Goal: Find specific page/section: Find specific page/section

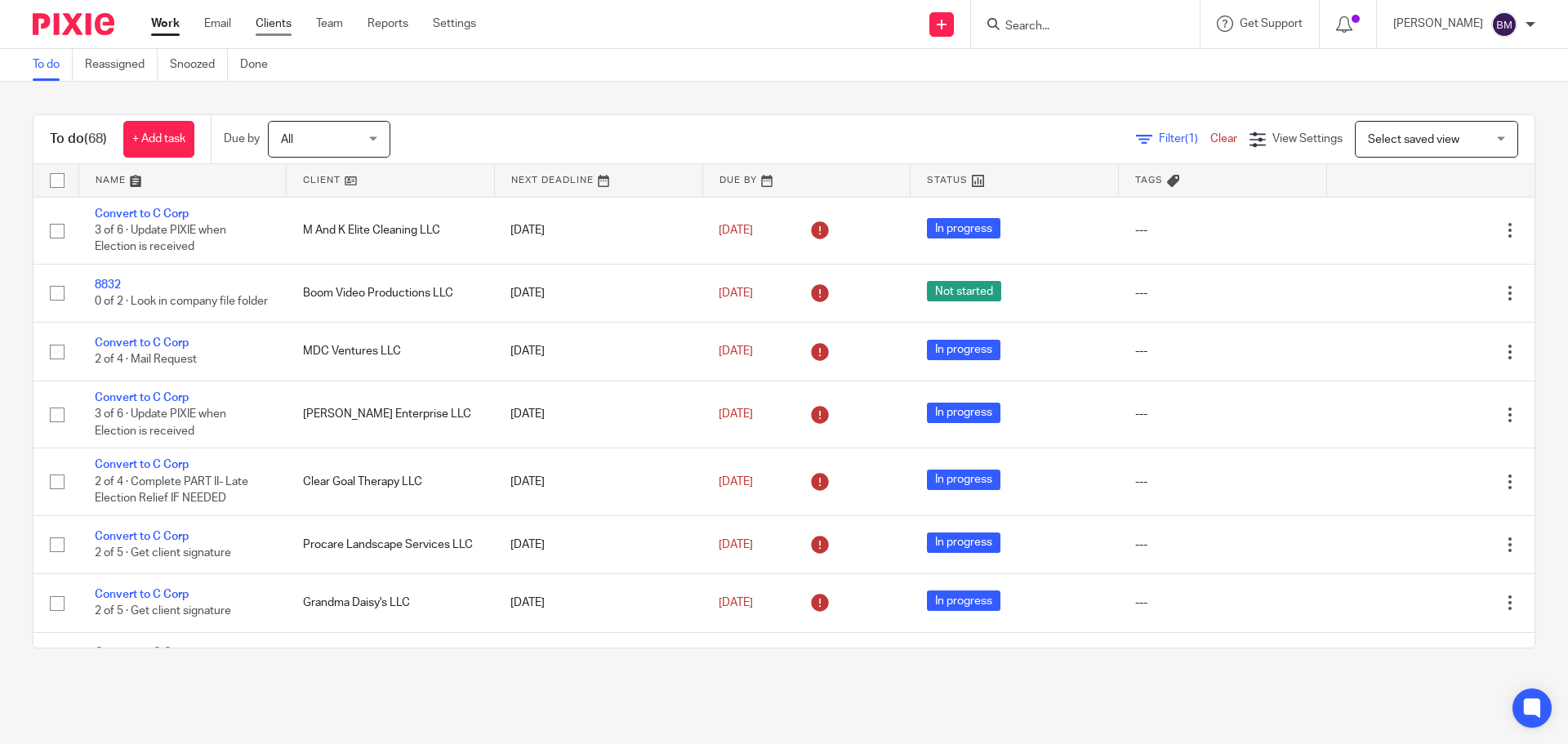
click at [265, 25] on link "Clients" at bounding box center [273, 24] width 36 height 16
click at [275, 23] on link "Clients" at bounding box center [273, 24] width 36 height 16
click at [1059, 31] on input "Search" at bounding box center [1077, 27] width 147 height 15
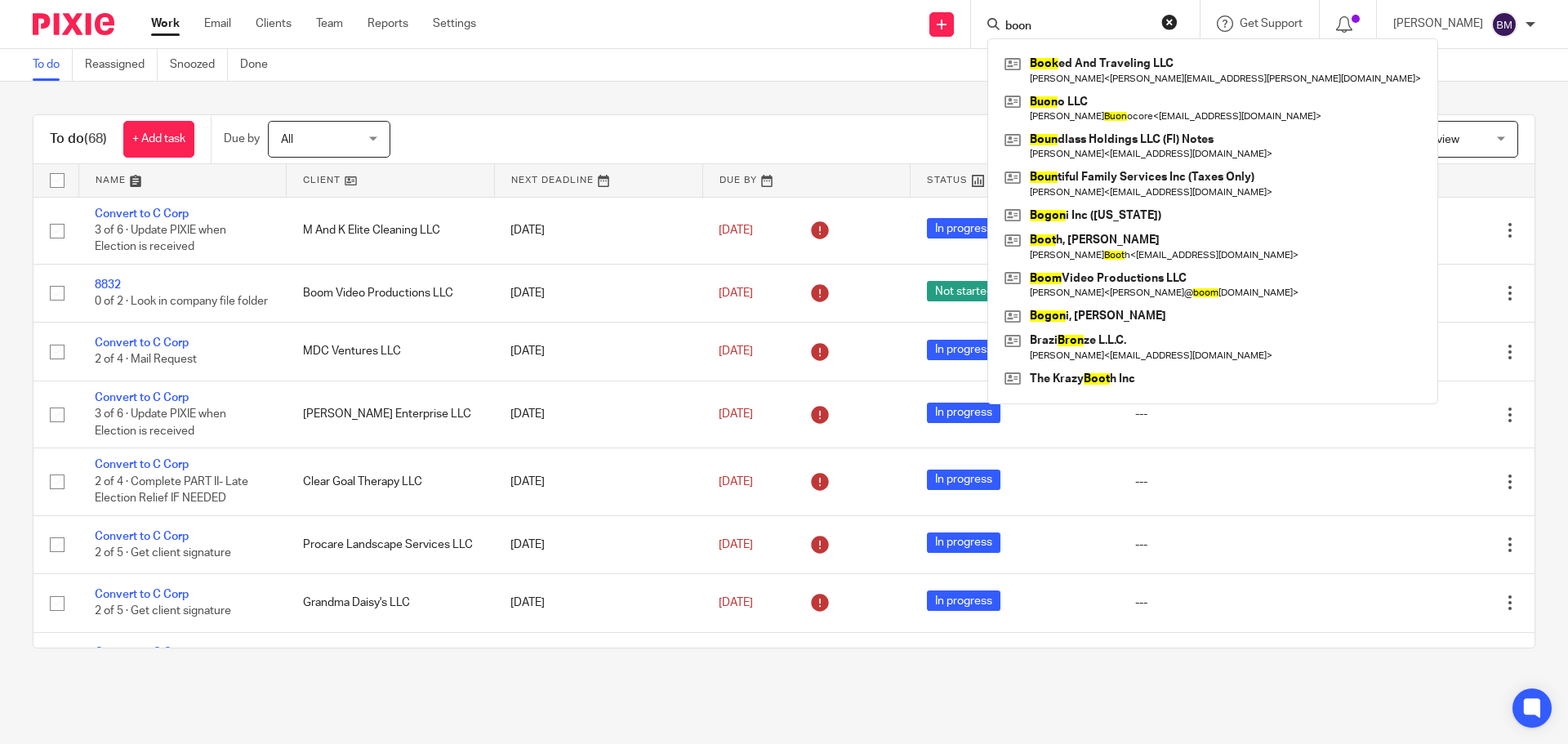
type input "boon"
click at [1178, 20] on button "reset" at bounding box center [1170, 22] width 16 height 16
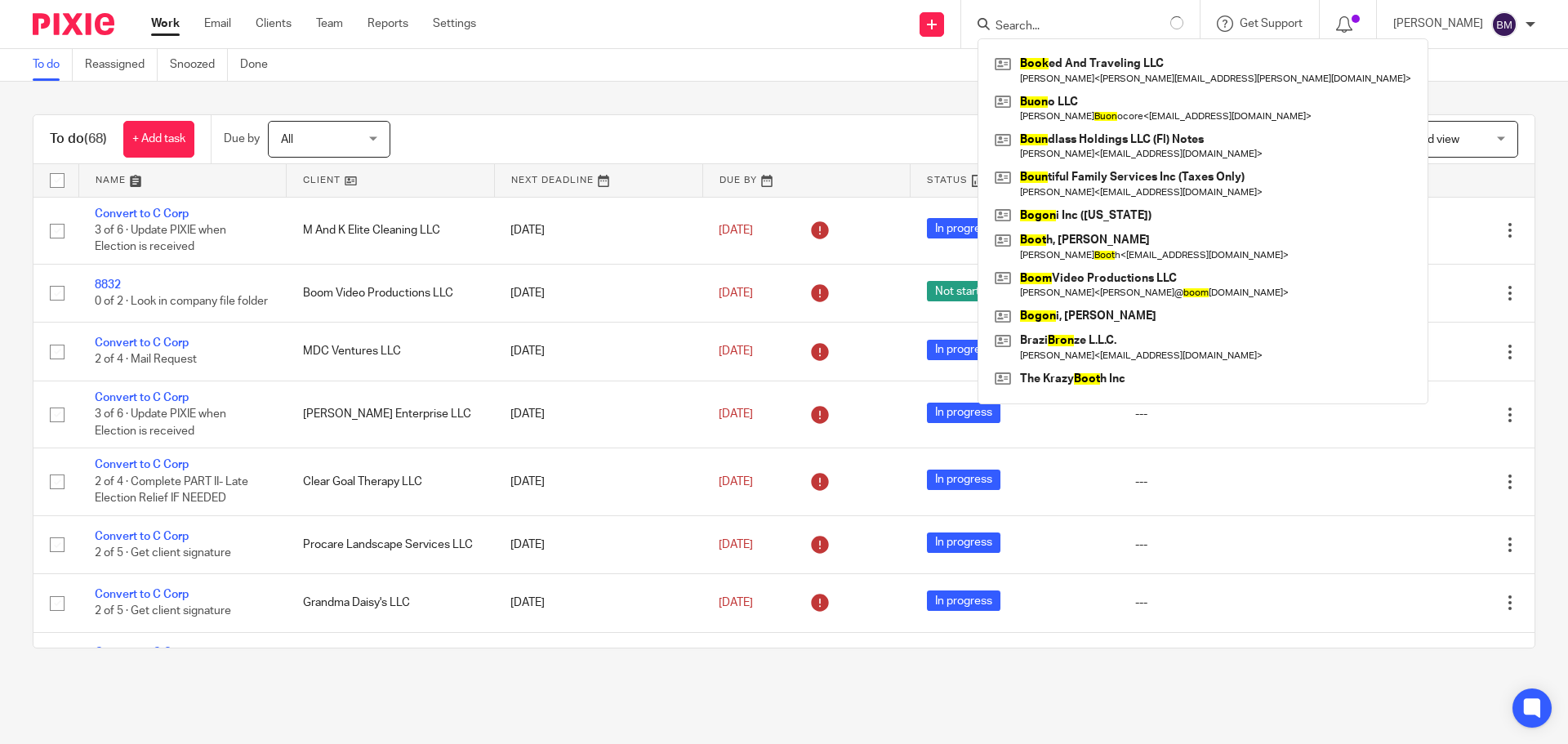
click at [1129, 25] on input "Search" at bounding box center [1068, 27] width 147 height 15
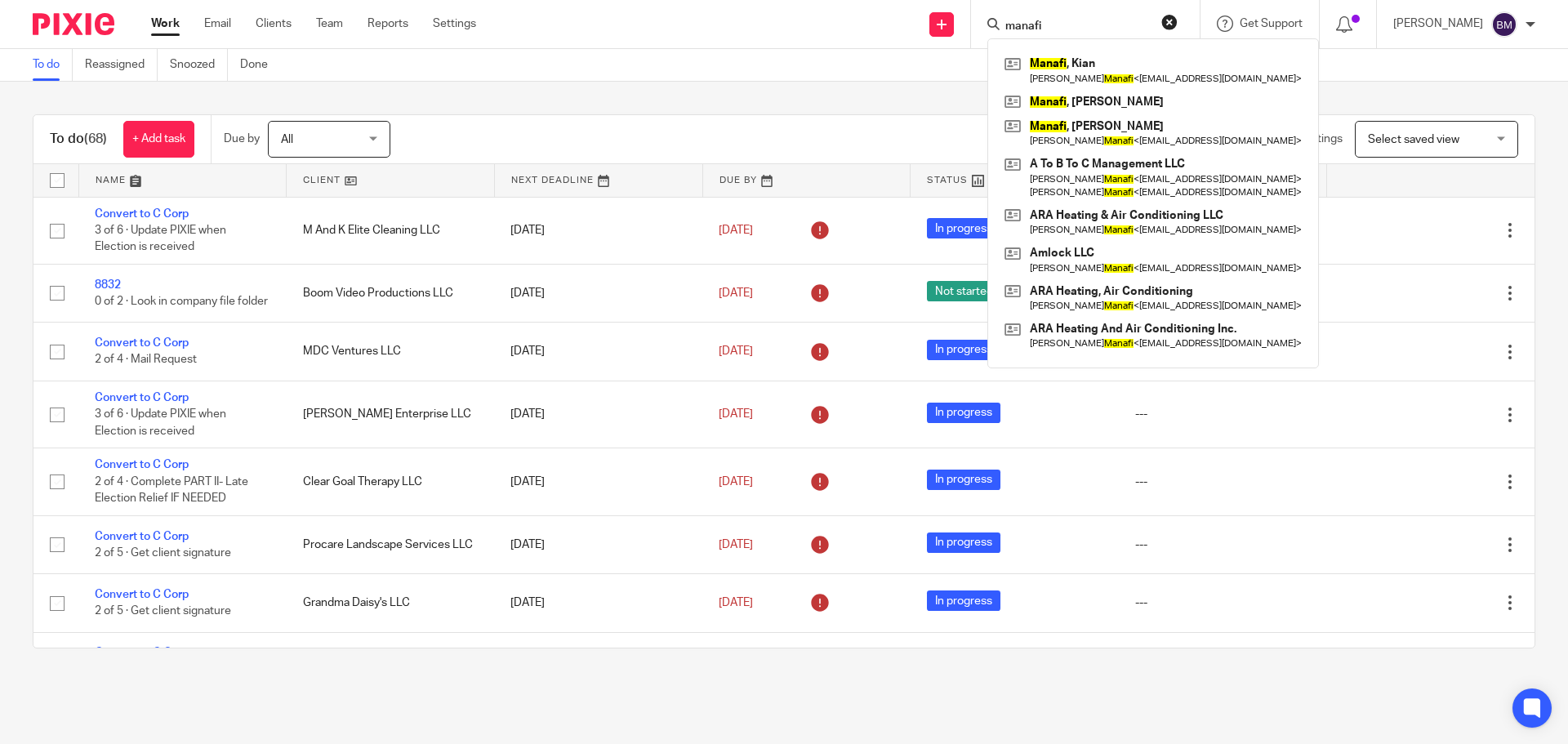
type input "manafi"
